Goal: Information Seeking & Learning: Learn about a topic

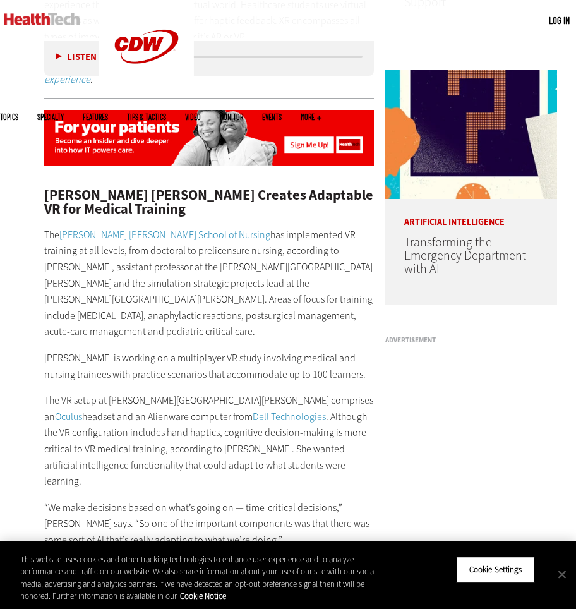
scroll to position [835, 0]
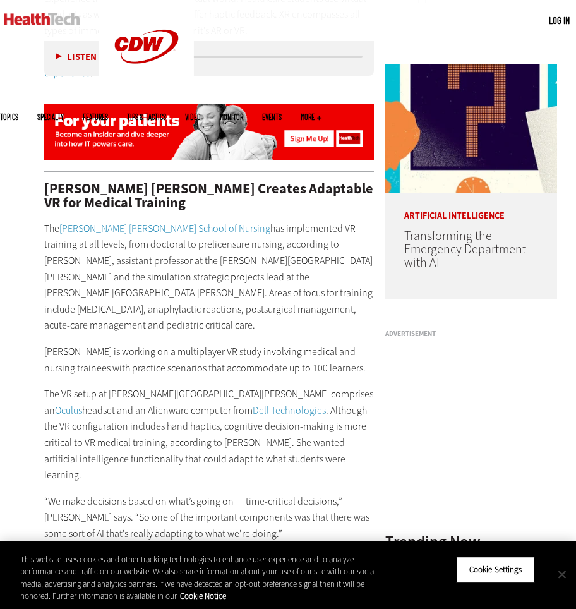
click at [567, 576] on button "Close" at bounding box center [563, 575] width 28 height 28
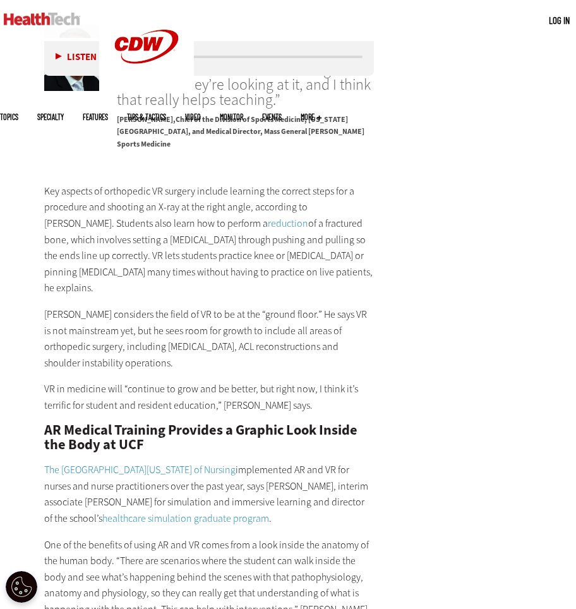
scroll to position [1895, 0]
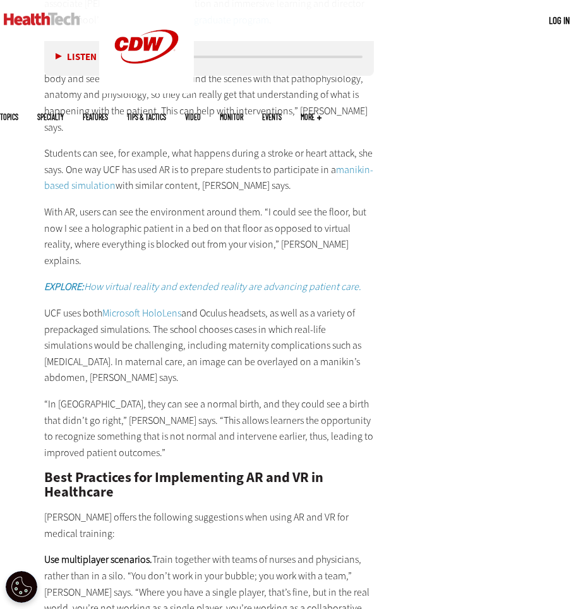
scroll to position [2446, 0]
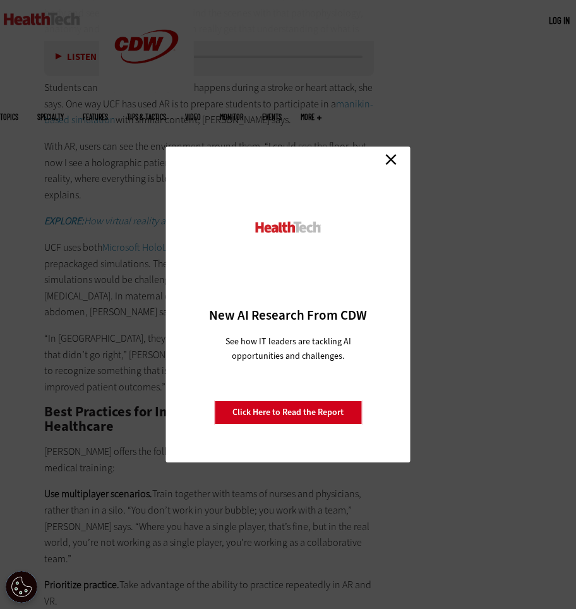
click at [391, 169] on div "Close New AI Research From CDW See how IT leaders are tackling AI opportunities…" at bounding box center [288, 305] width 245 height 316
click at [391, 162] on link "Close" at bounding box center [391, 159] width 19 height 19
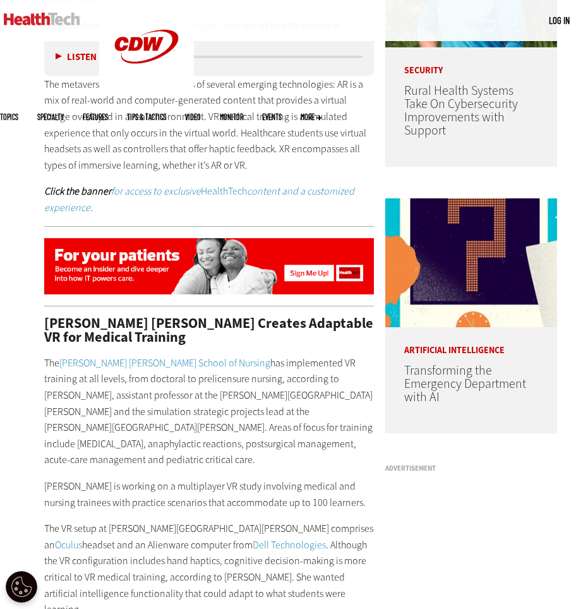
scroll to position [748, 0]
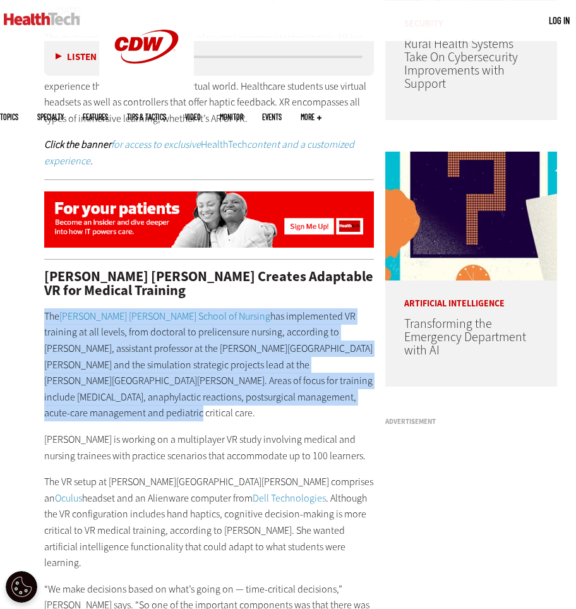
drag, startPoint x: 44, startPoint y: 293, endPoint x: 255, endPoint y: 378, distance: 227.4
copy p "The [PERSON_NAME][GEOGRAPHIC_DATA][PERSON_NAME] has implemented VR training at …"
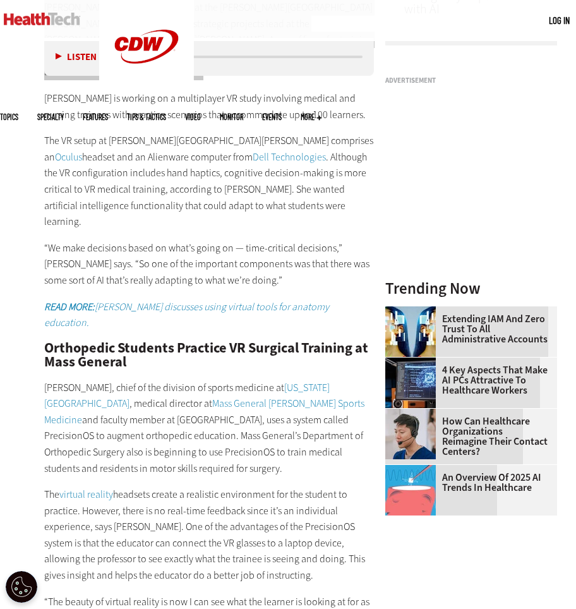
scroll to position [1119, 0]
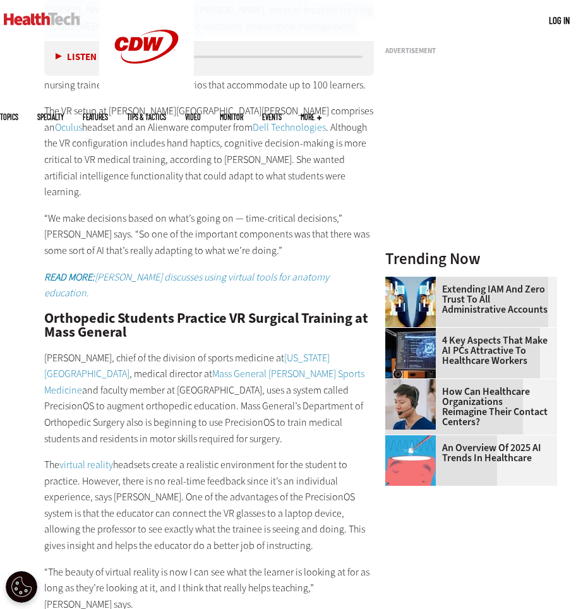
click at [44, 350] on p "[PERSON_NAME], chief of the division of sports medicine at [US_STATE][GEOGRAPHI…" at bounding box center [209, 398] width 330 height 97
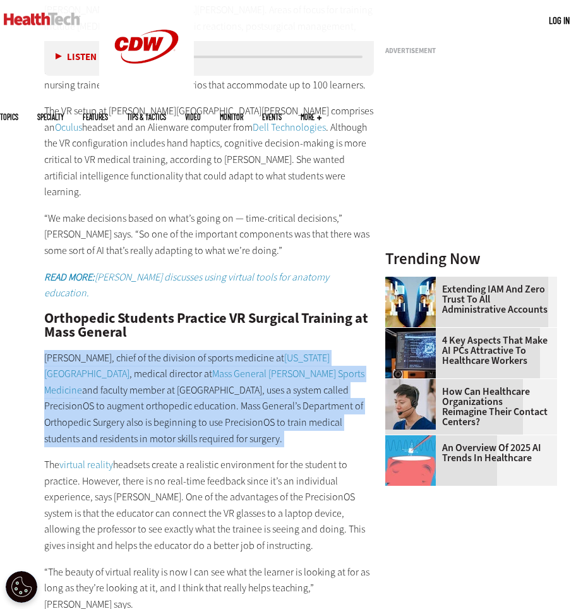
drag, startPoint x: 44, startPoint y: 293, endPoint x: 327, endPoint y: 369, distance: 293.3
click at [327, 369] on p "[PERSON_NAME], chief of the division of sports medicine at [US_STATE][GEOGRAPHI…" at bounding box center [209, 398] width 330 height 97
copy div "[PERSON_NAME], chief of the division of sports medicine at [US_STATE][GEOGRAPHI…"
